Goal: Navigation & Orientation: Find specific page/section

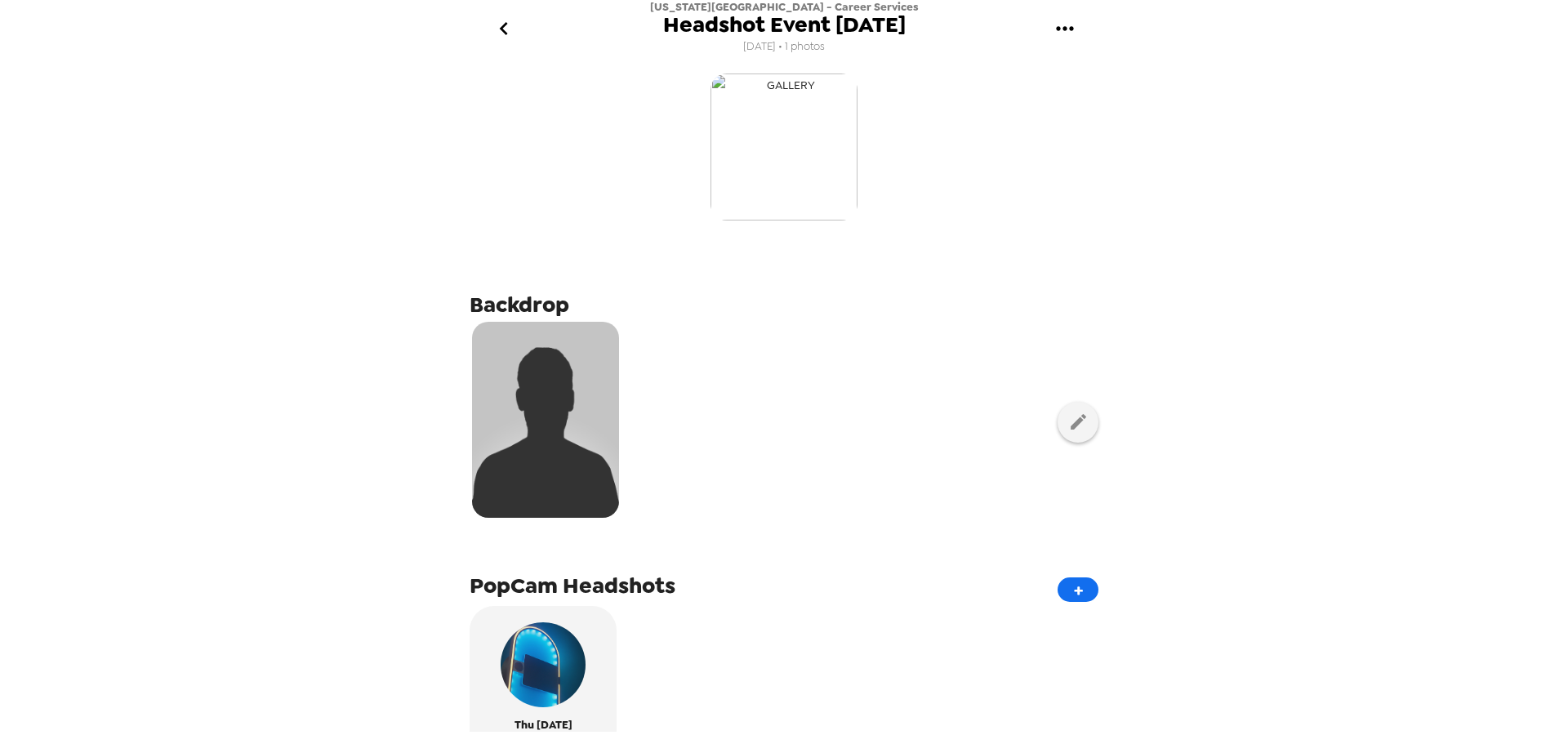
click at [792, 137] on img "button" at bounding box center [784, 147] width 147 height 147
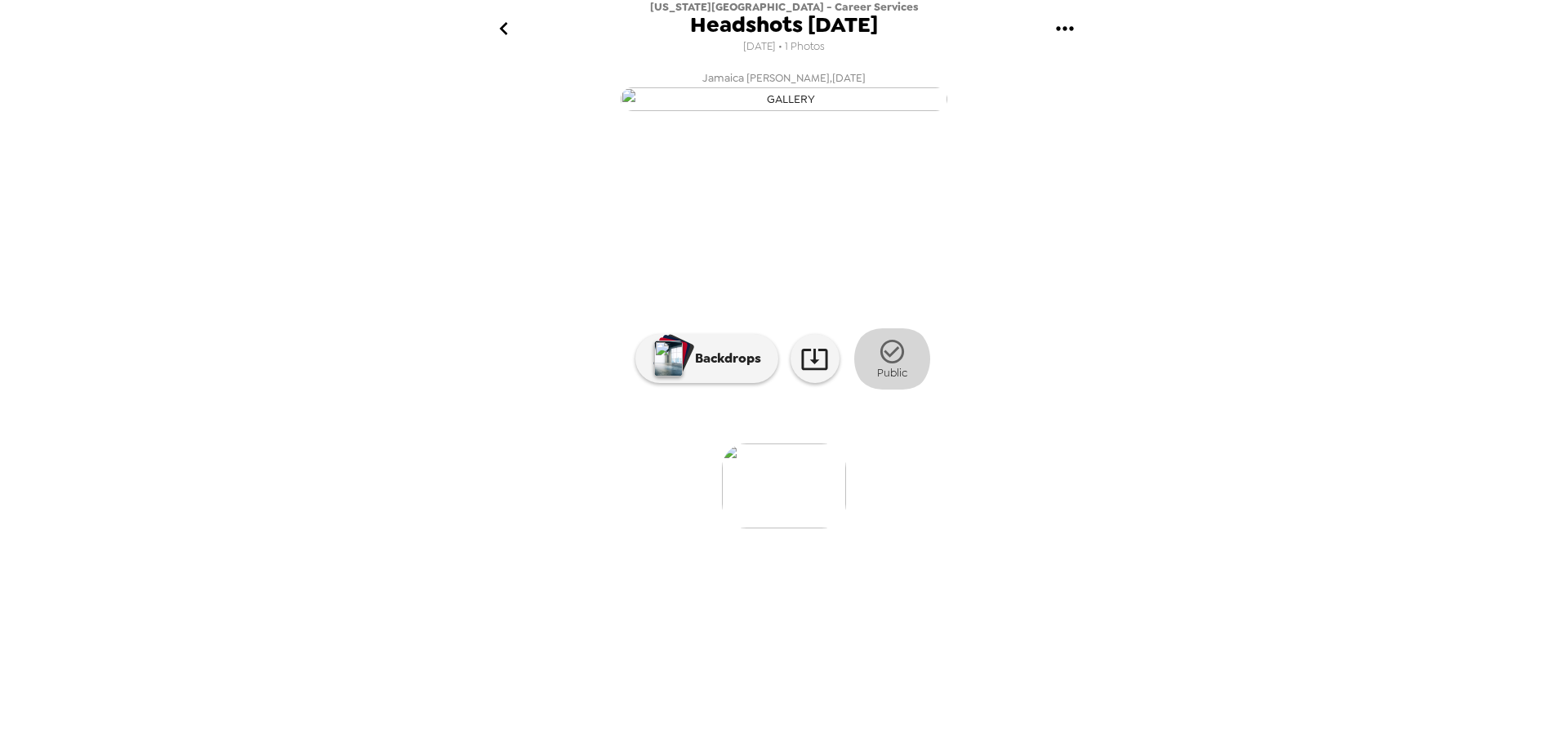
click at [902, 364] on icon "button" at bounding box center [892, 352] width 24 height 24
click at [939, 366] on icon "button" at bounding box center [933, 351] width 28 height 28
click at [1074, 23] on icon "gallery menu" at bounding box center [1064, 28] width 26 height 26
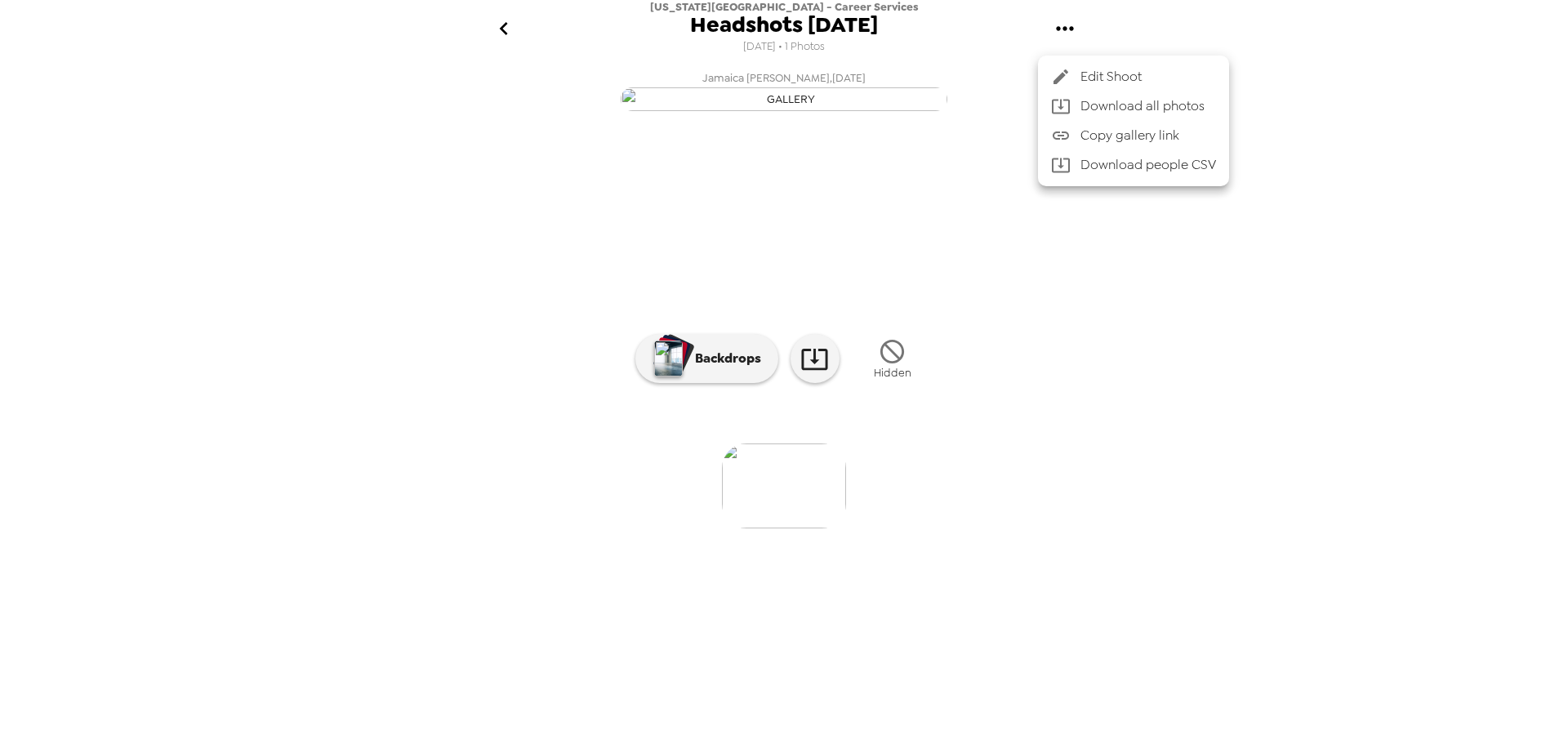
click at [1159, 74] on span "Edit Shoot" at bounding box center [1149, 76] width 135 height 20
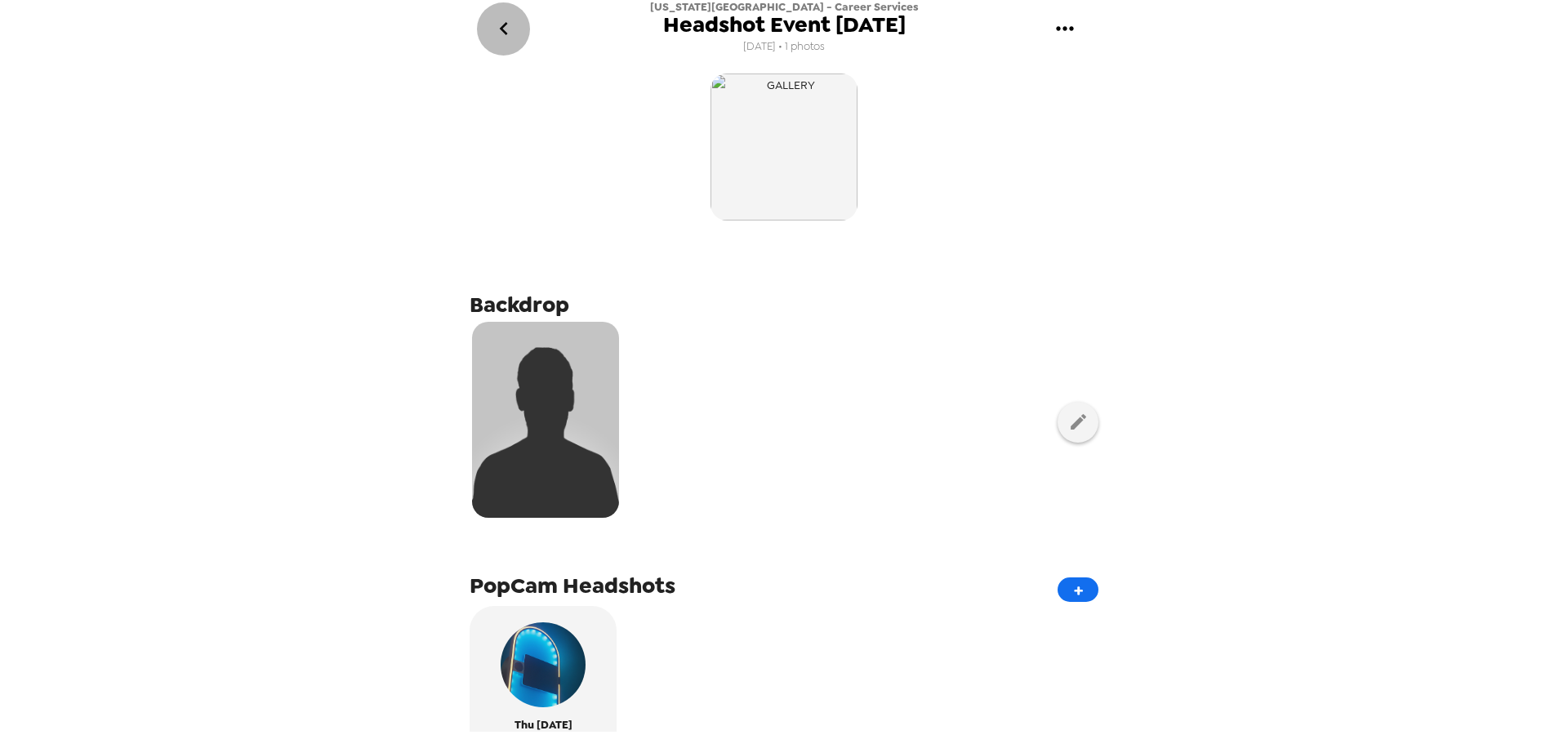
click at [508, 25] on icon "go back" at bounding box center [504, 28] width 26 height 26
